Goal: Obtain resource: Obtain resource

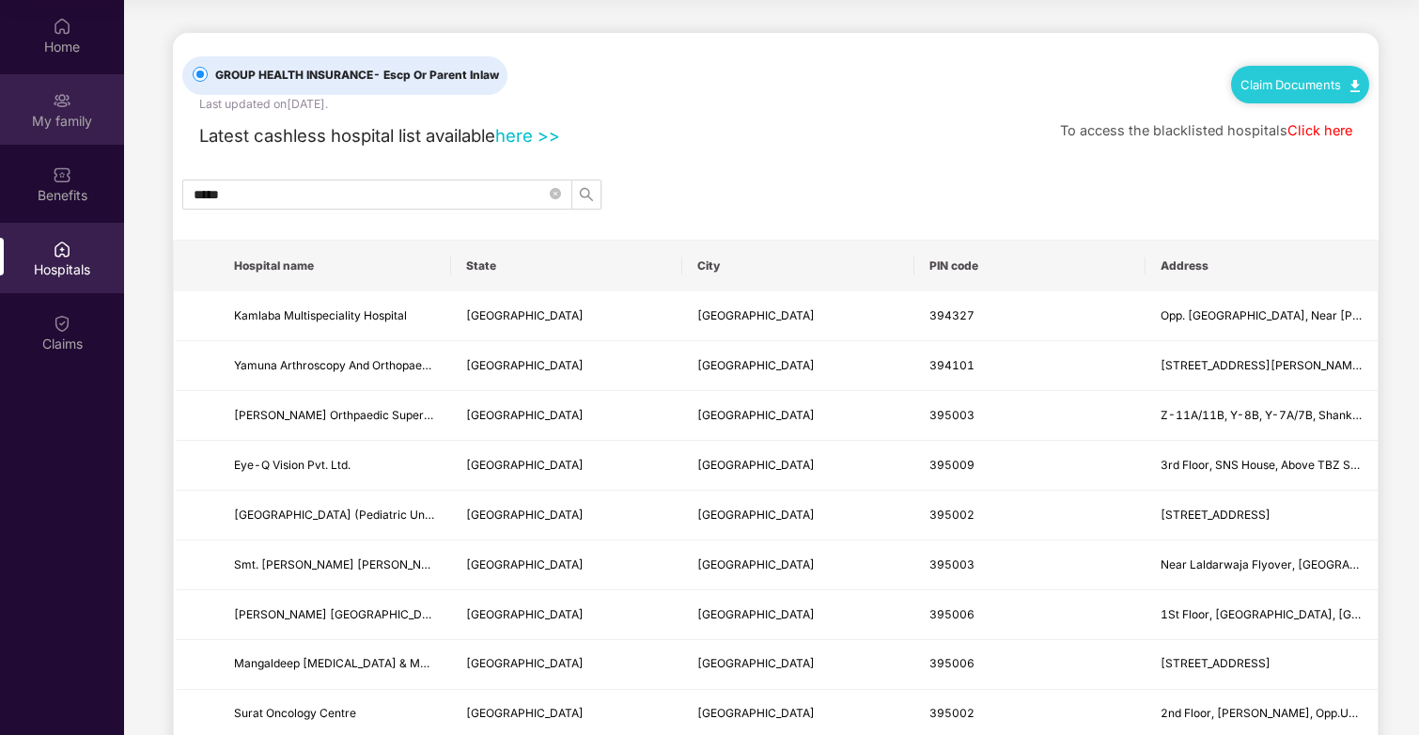
click at [44, 124] on div "My family" at bounding box center [62, 121] width 124 height 19
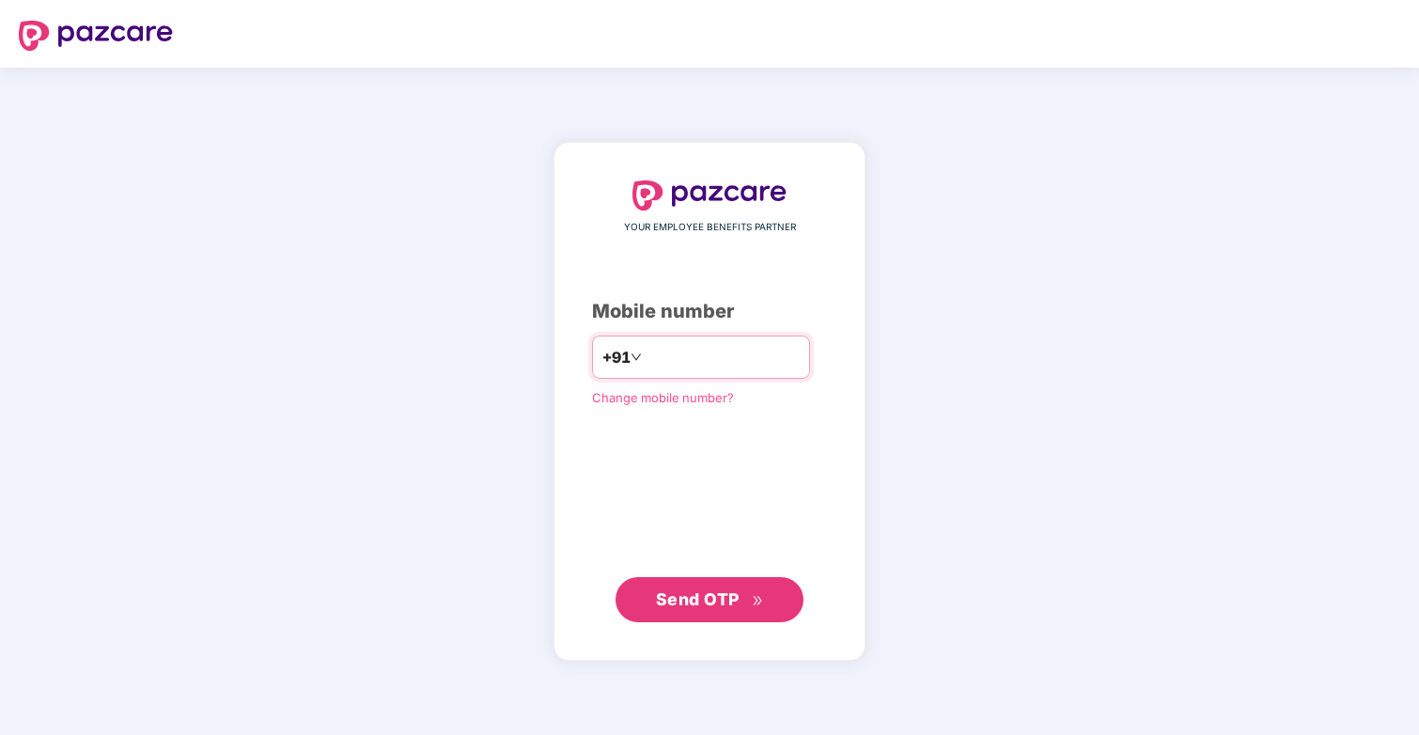
click at [708, 356] on input "number" at bounding box center [723, 357] width 154 height 30
type input "**********"
click at [693, 580] on button "Send OTP" at bounding box center [709, 599] width 188 height 45
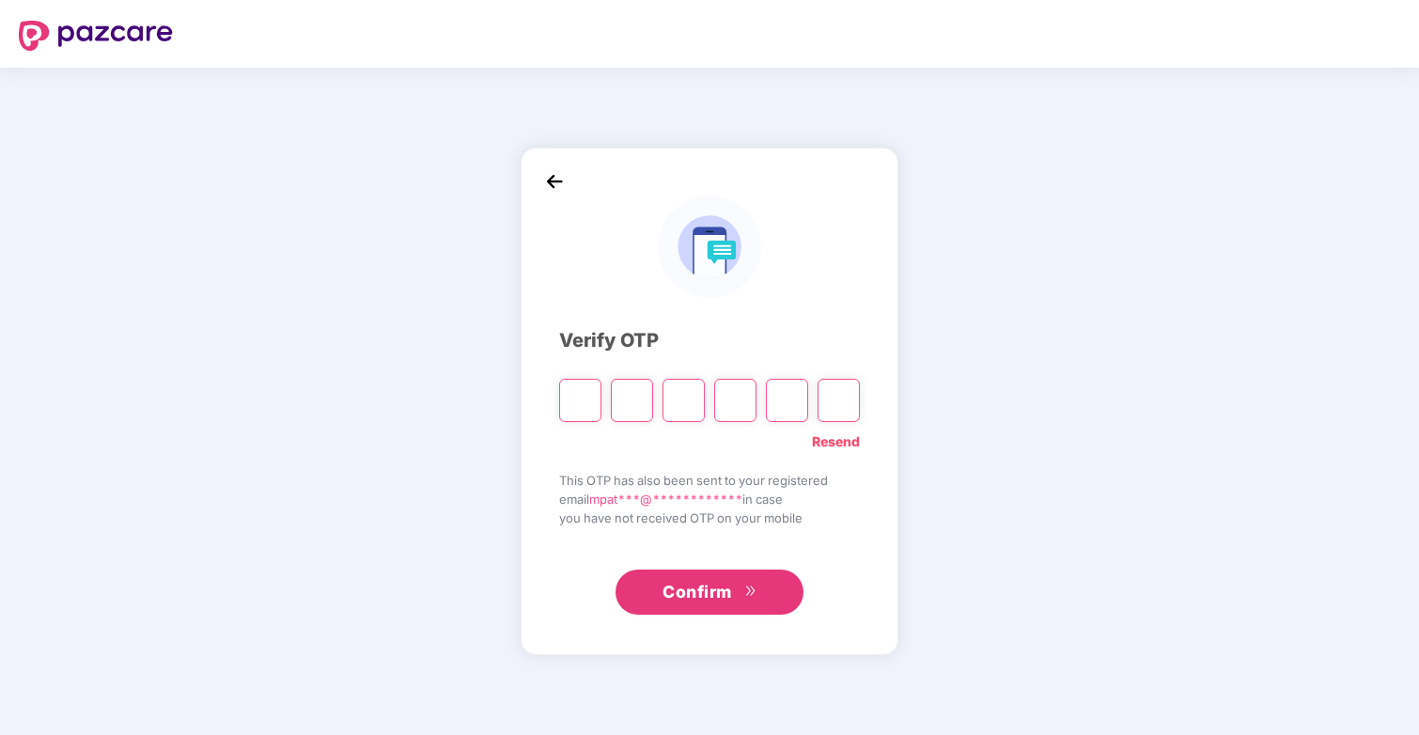
type input "*"
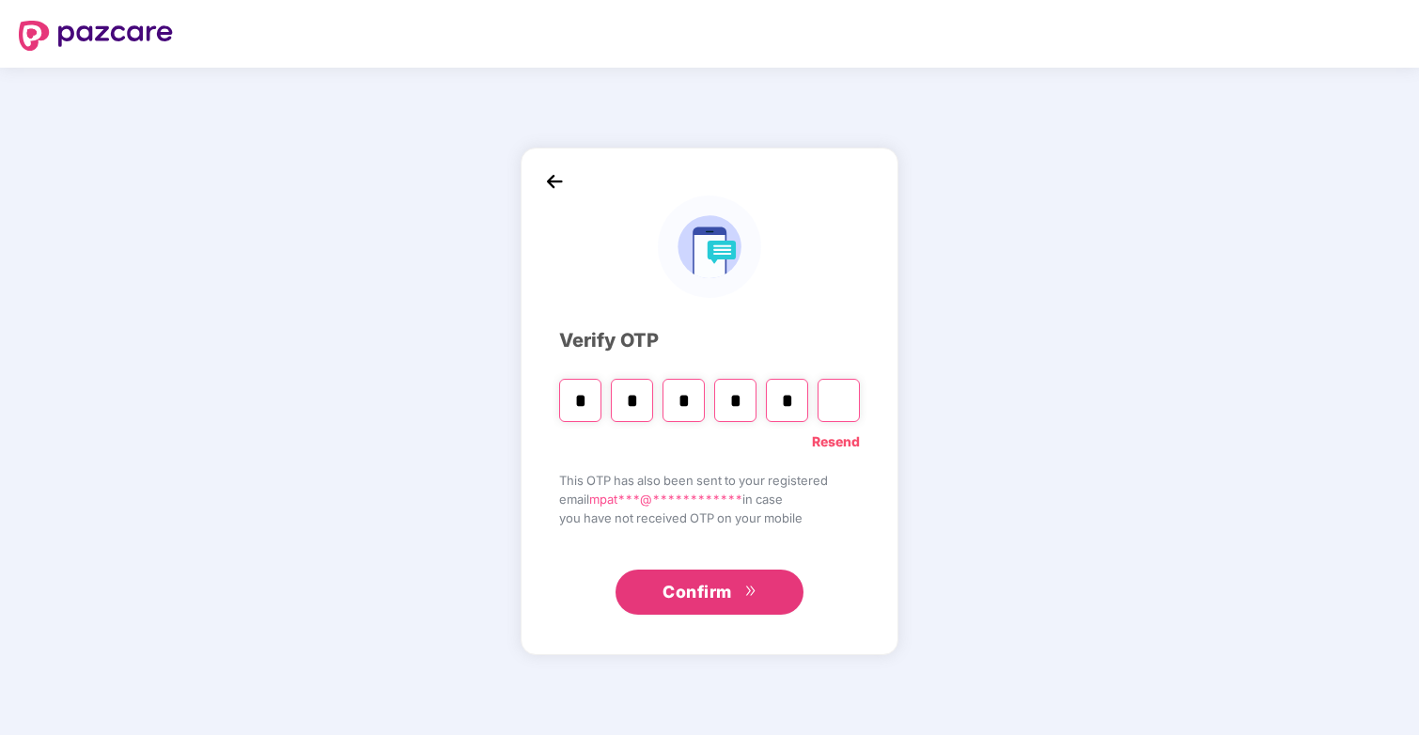
type input "*"
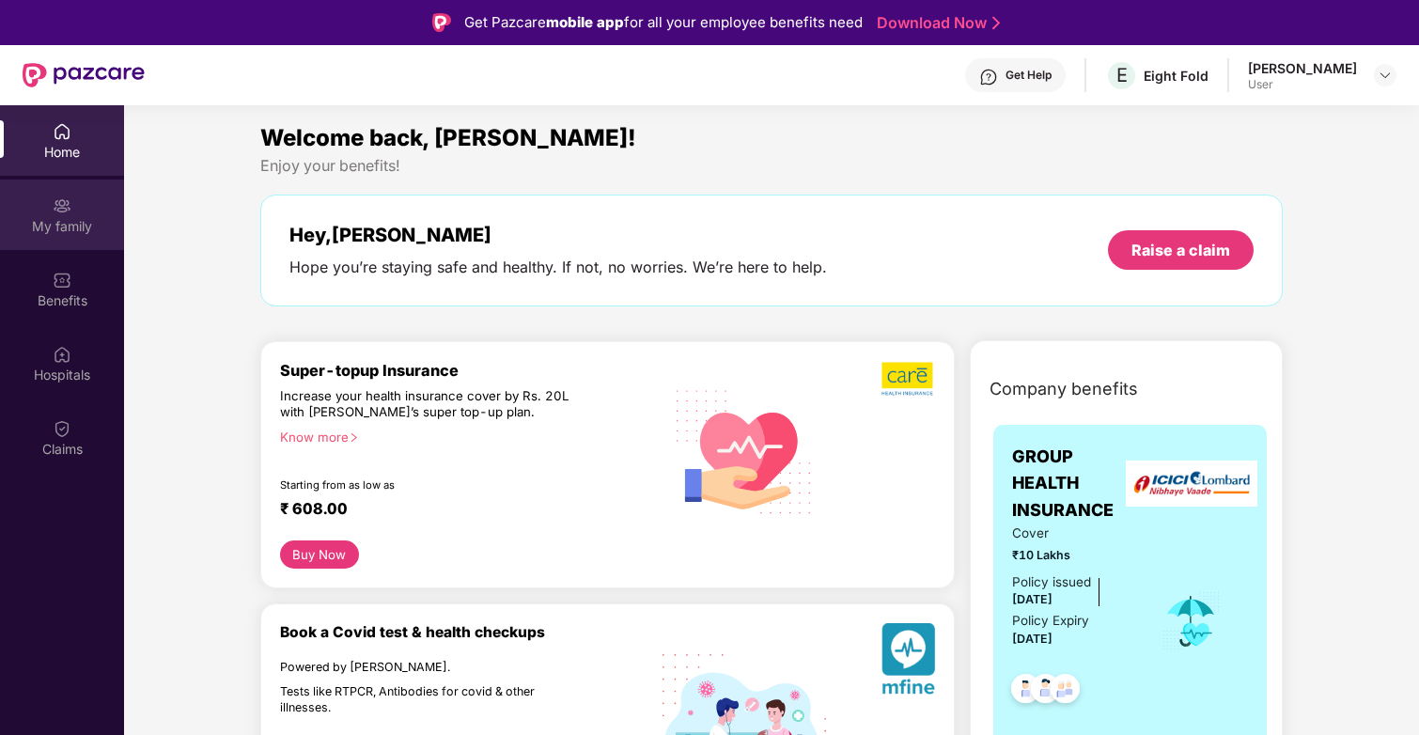
click at [62, 233] on div "My family" at bounding box center [62, 226] width 124 height 19
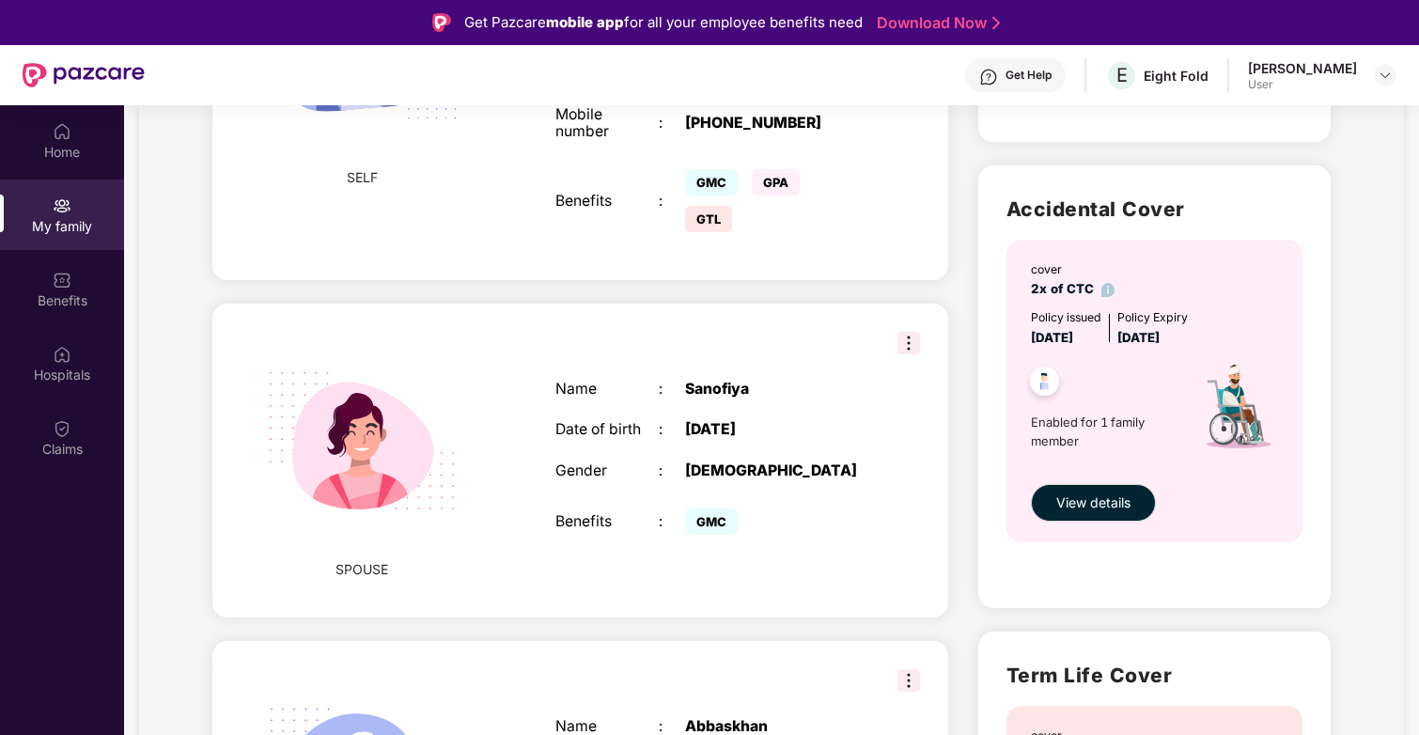
scroll to position [593, 0]
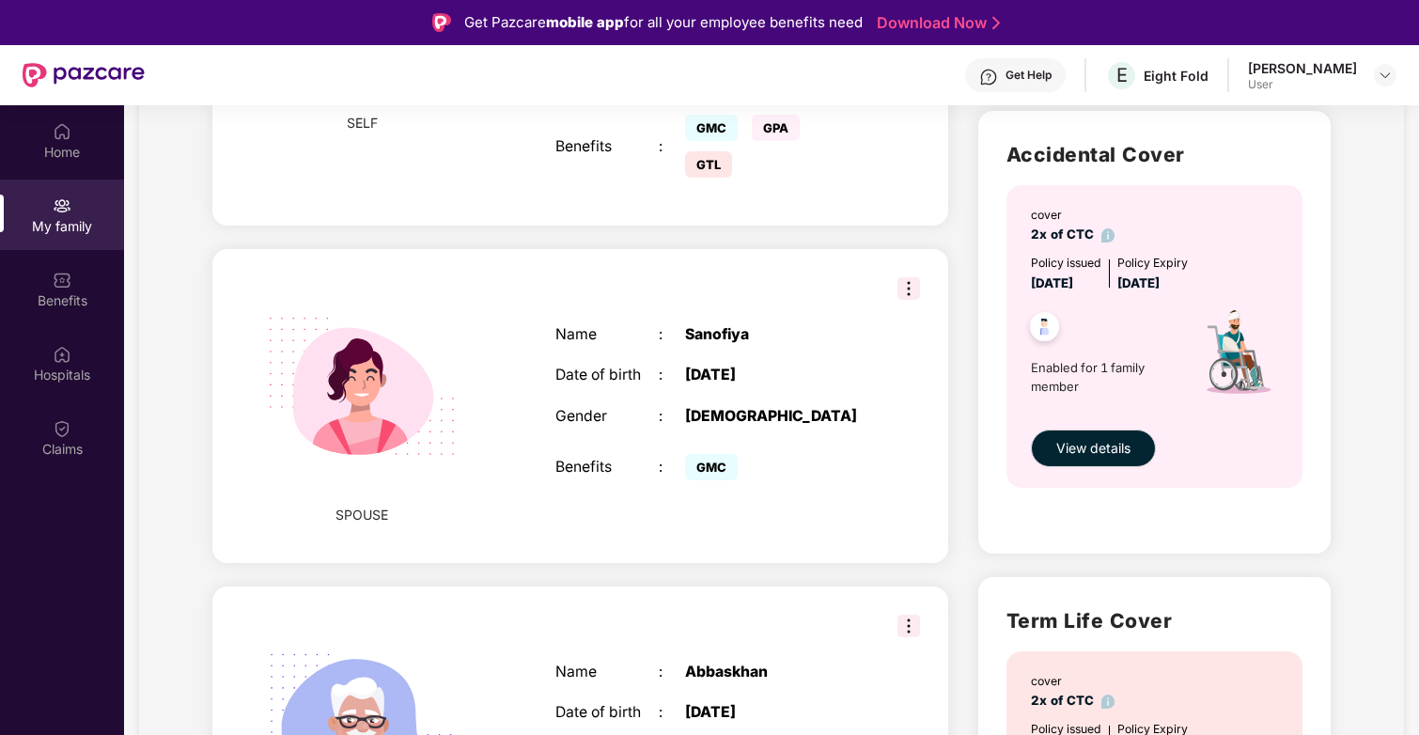
click at [904, 288] on img at bounding box center [908, 288] width 23 height 23
click at [849, 296] on div "SPOUSE Name : Sanofiya Date of birth : 08 Nov 2002 Gender : FEMALE Benefits : G…" at bounding box center [580, 406] width 736 height 314
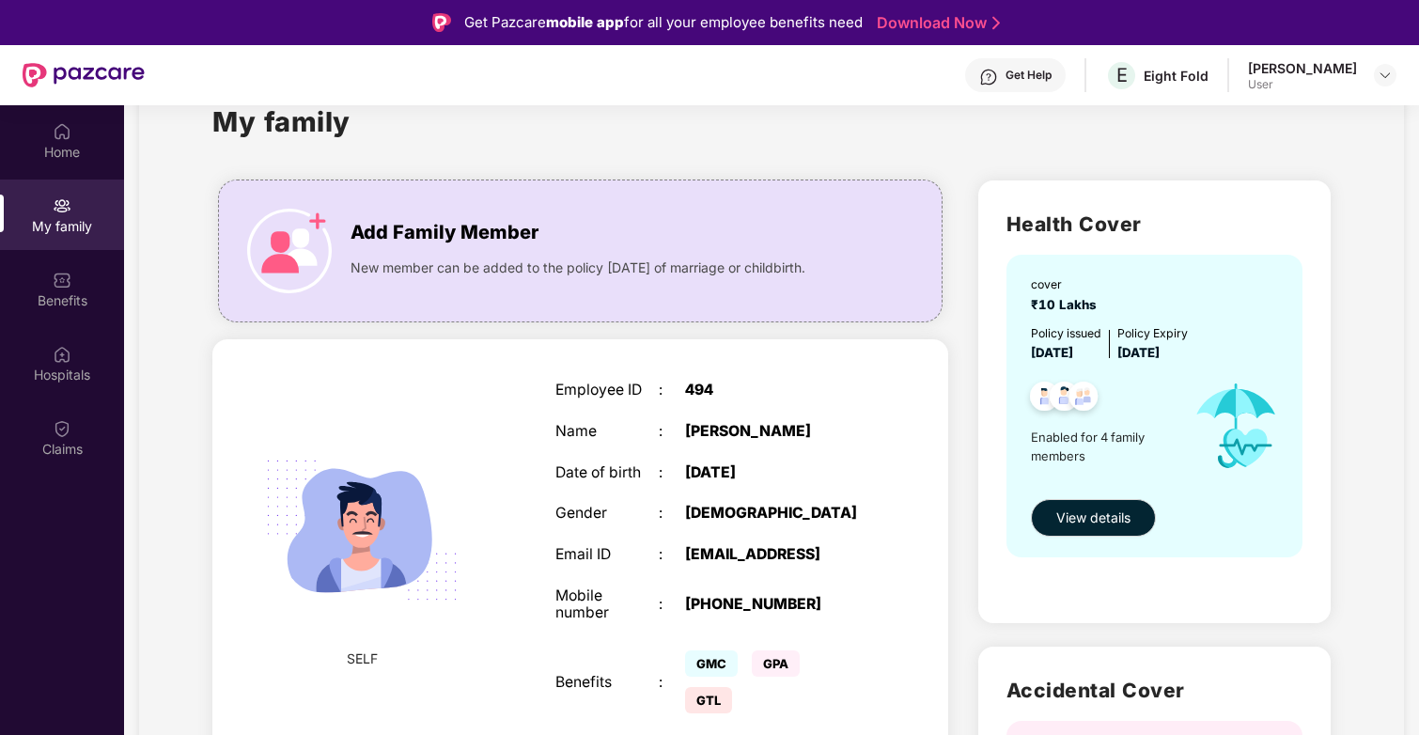
scroll to position [0, 0]
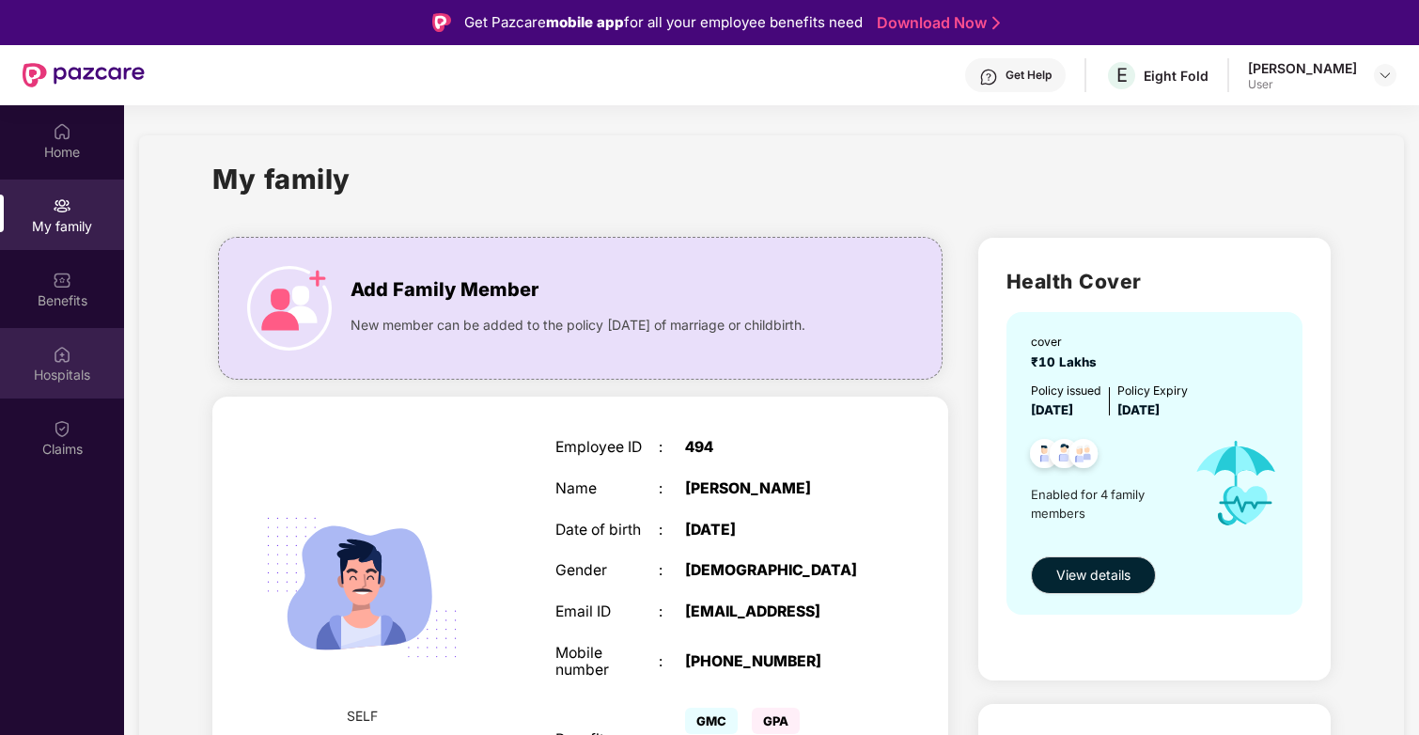
click at [66, 373] on div "Hospitals" at bounding box center [62, 375] width 124 height 19
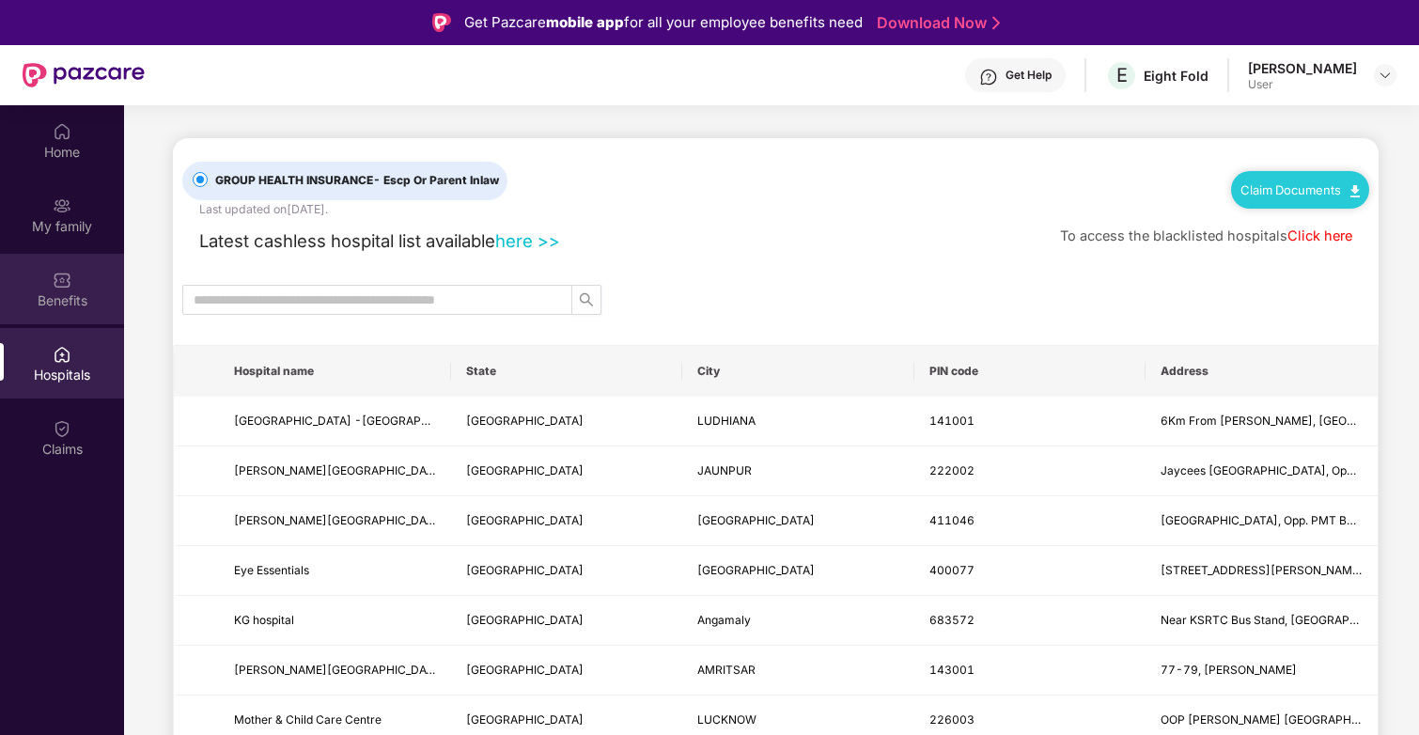
click at [67, 272] on img at bounding box center [62, 280] width 19 height 19
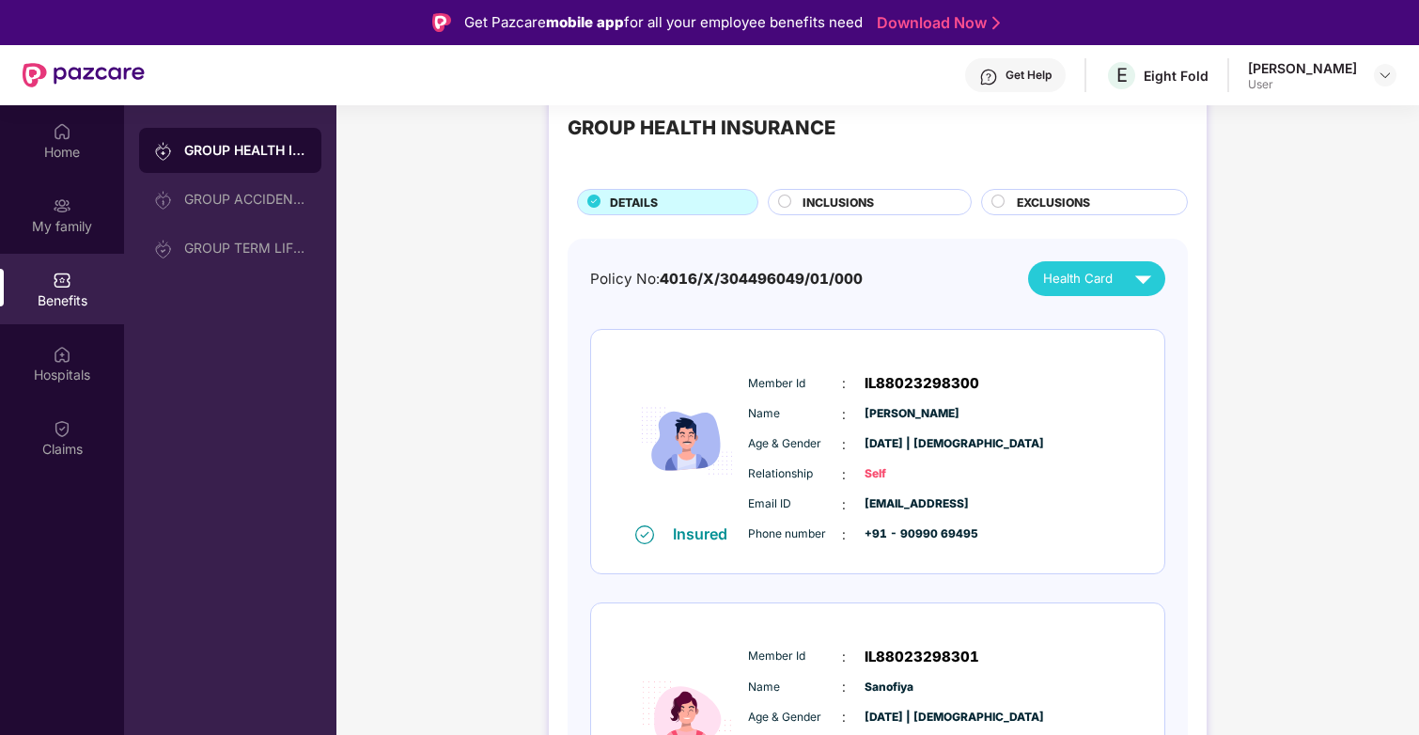
scroll to position [70, 0]
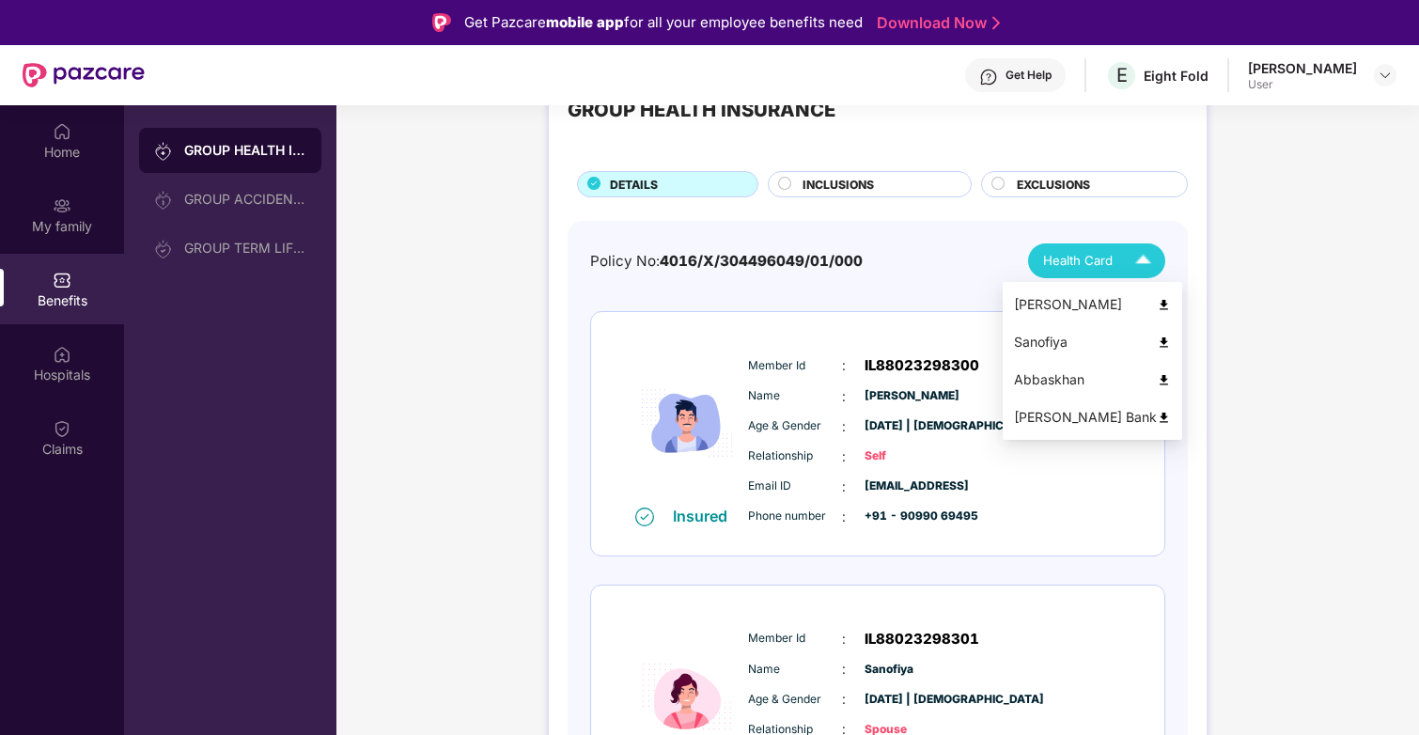
click at [1054, 275] on div "Health Card" at bounding box center [1101, 260] width 117 height 33
click at [1166, 340] on img at bounding box center [1164, 342] width 14 height 14
click at [1103, 257] on span "Health Card" at bounding box center [1078, 261] width 70 height 20
click at [1163, 379] on img at bounding box center [1164, 380] width 14 height 14
click at [1109, 262] on span "Health Card" at bounding box center [1078, 261] width 70 height 20
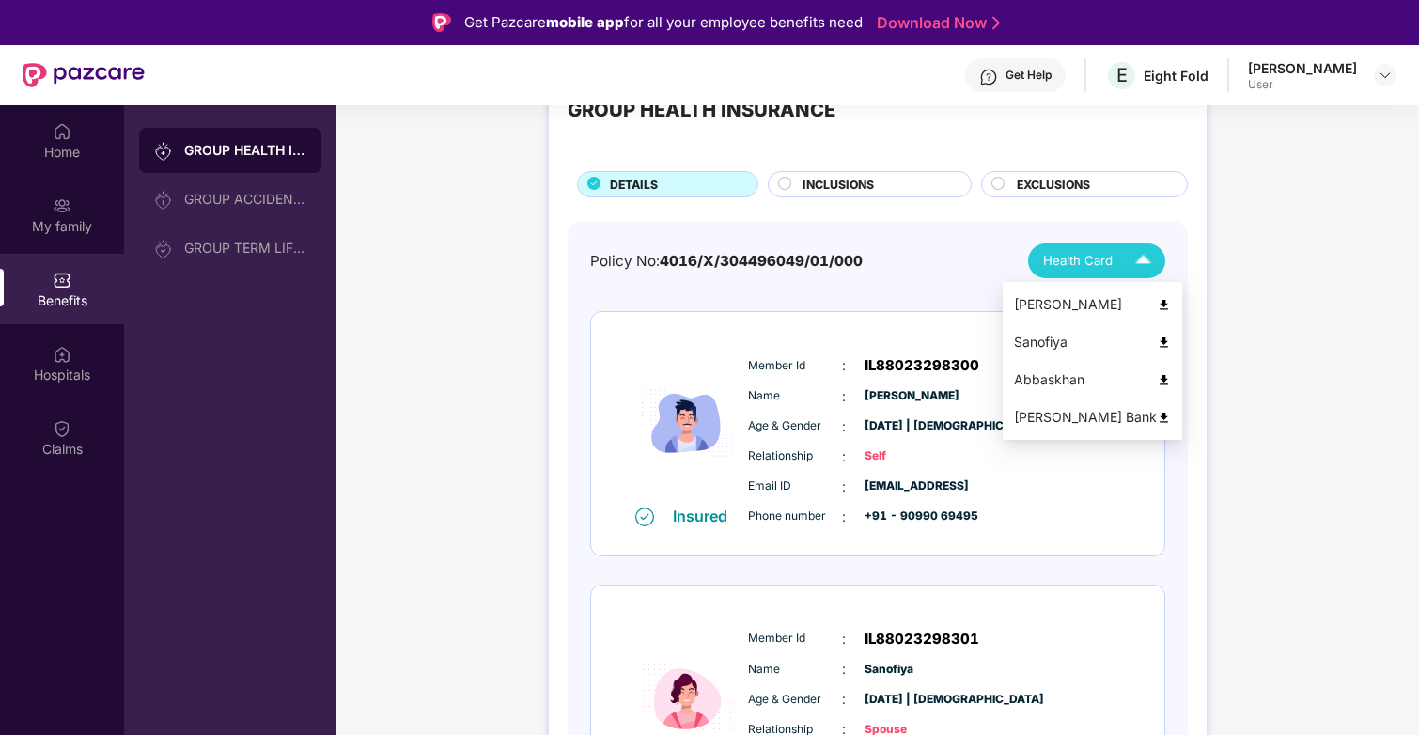
click at [1170, 414] on img at bounding box center [1164, 418] width 14 height 14
